Goal: Task Accomplishment & Management: Complete application form

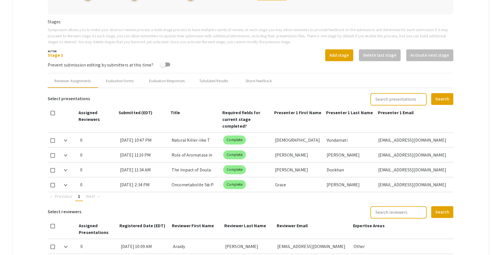
click at [481, 128] on mat-tab-group "Abstract Management Submissions Abstract Booklet Helpful articles Abstract Mana…" at bounding box center [251, 93] width 476 height 386
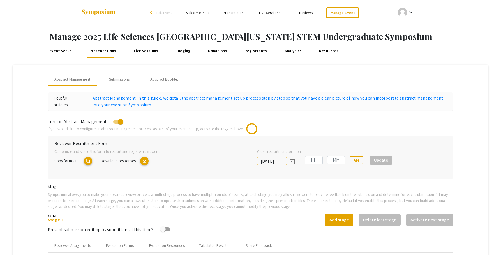
type input "[DATE]"
type input "05"
type input "00"
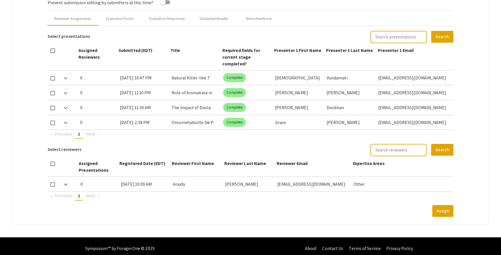
scroll to position [231, 0]
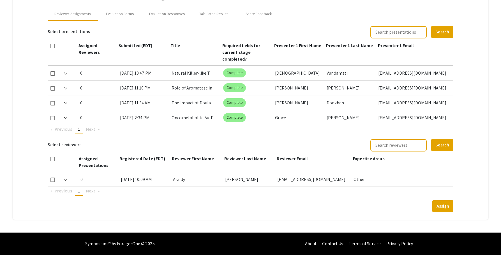
click at [479, 37] on mat-tab-group "Abstract Management Submissions Abstract Booklet Helpful articles Abstract Mana…" at bounding box center [251, 26] width 476 height 386
click at [474, 72] on mat-tab-group "Abstract Management Submissions Abstract Booklet Helpful articles Abstract Mana…" at bounding box center [251, 26] width 476 height 386
click at [477, 37] on mat-tab-group "Abstract Management Submissions Abstract Booklet Helpful articles Abstract Mana…" at bounding box center [251, 26] width 476 height 386
click at [474, 33] on mat-tab-group "Abstract Management Submissions Abstract Booklet Helpful articles Abstract Mana…" at bounding box center [251, 26] width 476 height 386
click at [474, 32] on mat-tab-group "Abstract Management Submissions Abstract Booklet Helpful articles Abstract Mana…" at bounding box center [251, 26] width 476 height 386
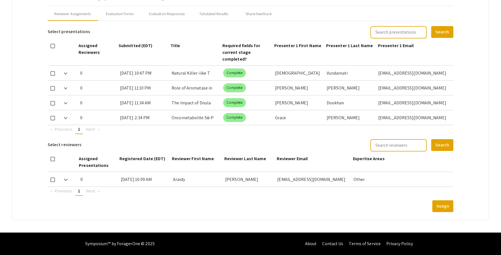
click at [479, 21] on mat-tab-group "Abstract Management Submissions Abstract Booklet Helpful articles Abstract Mana…" at bounding box center [251, 26] width 476 height 386
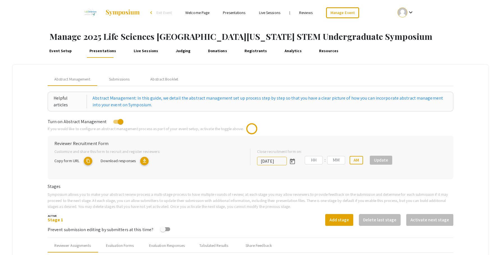
type input "[DATE]"
type input "05"
type input "00"
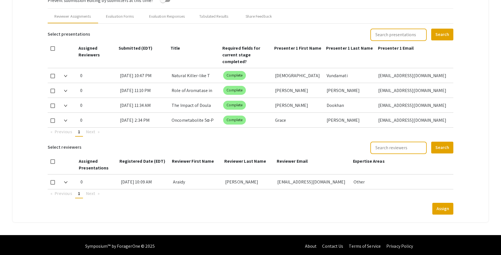
scroll to position [229, 0]
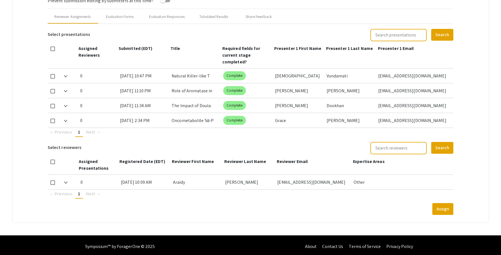
click at [471, 110] on mat-tab-group "Abstract Management Submissions Abstract Booklet Helpful articles Abstract Mana…" at bounding box center [251, 29] width 476 height 386
click at [479, 36] on mat-tab-group "Abstract Management Submissions Abstract Booklet Helpful articles Abstract Mana…" at bounding box center [251, 29] width 476 height 386
